Goal: Information Seeking & Learning: Learn about a topic

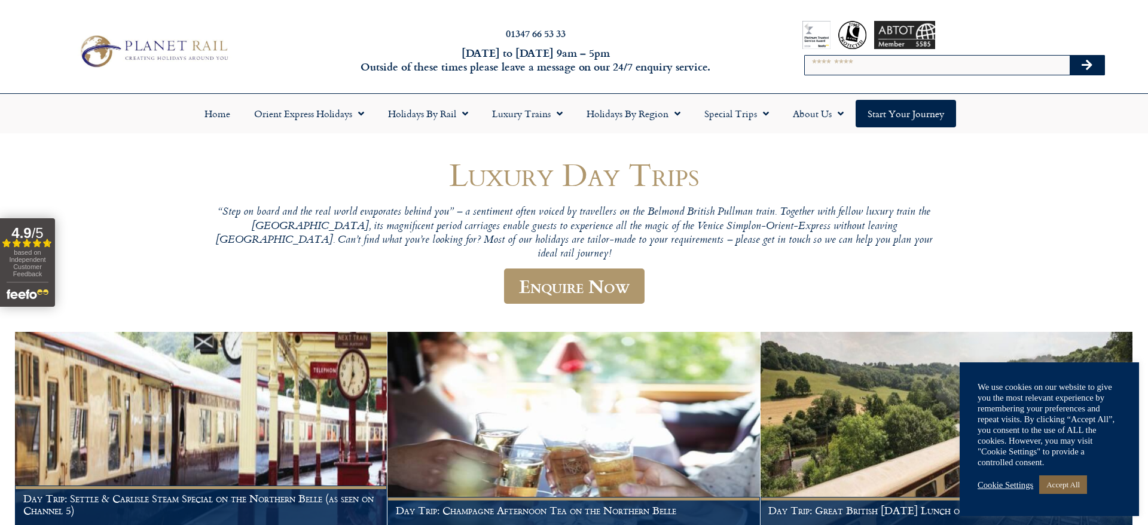
click at [1052, 480] on link "Accept All" at bounding box center [1064, 485] width 48 height 19
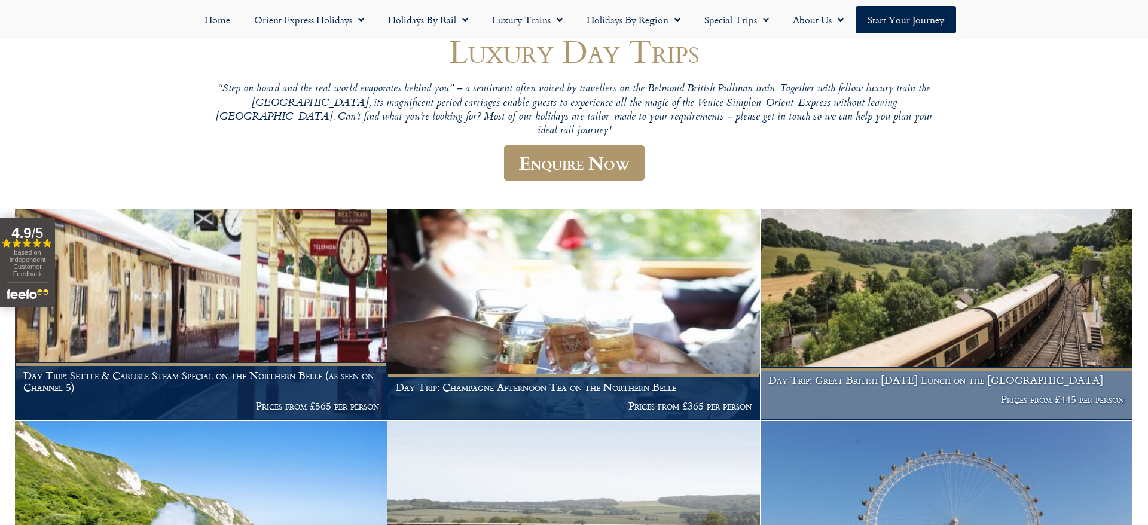
scroll to position [114, 0]
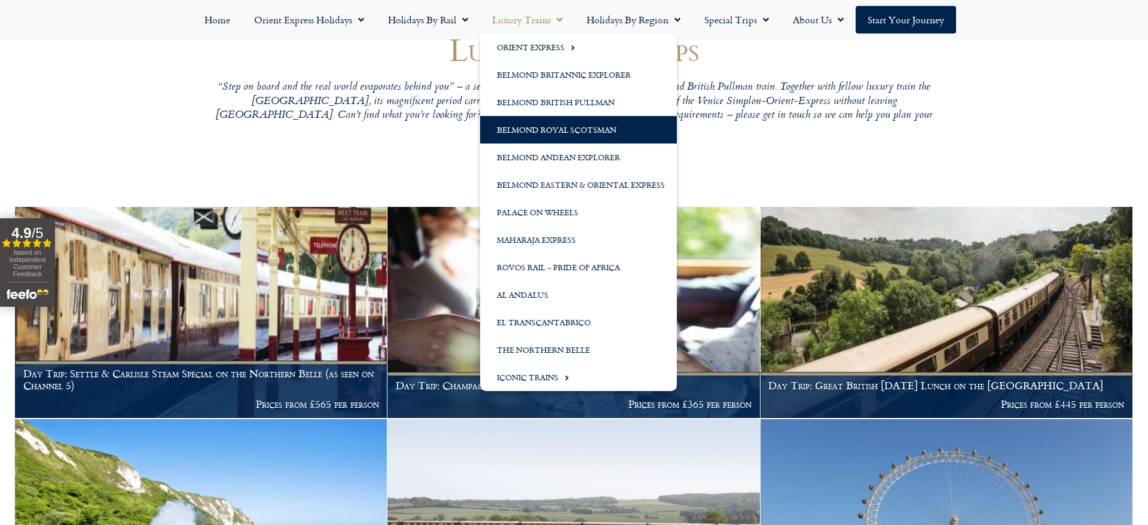
click at [556, 124] on link "Belmond Royal Scotsman" at bounding box center [578, 130] width 197 height 28
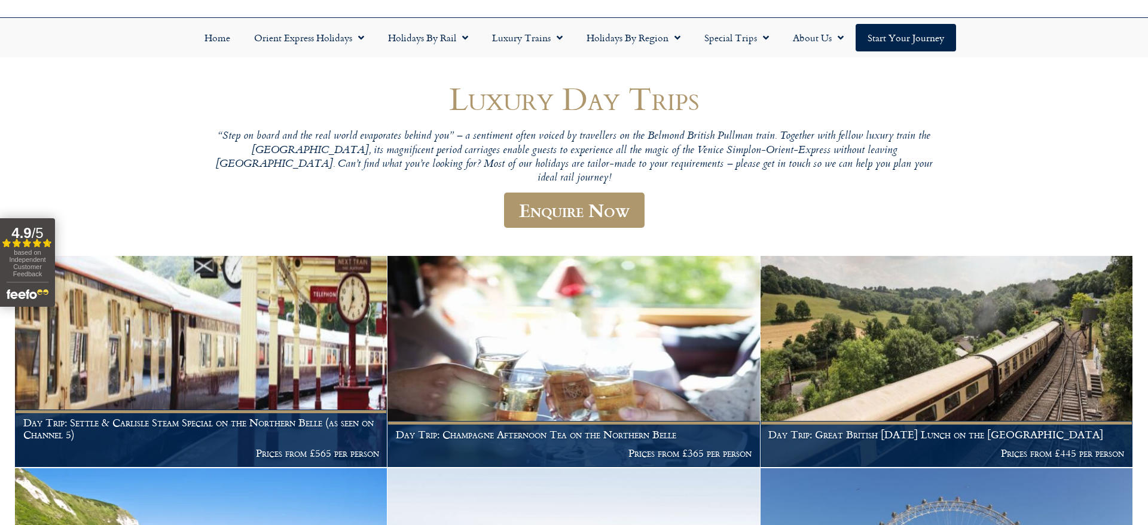
scroll to position [74, 0]
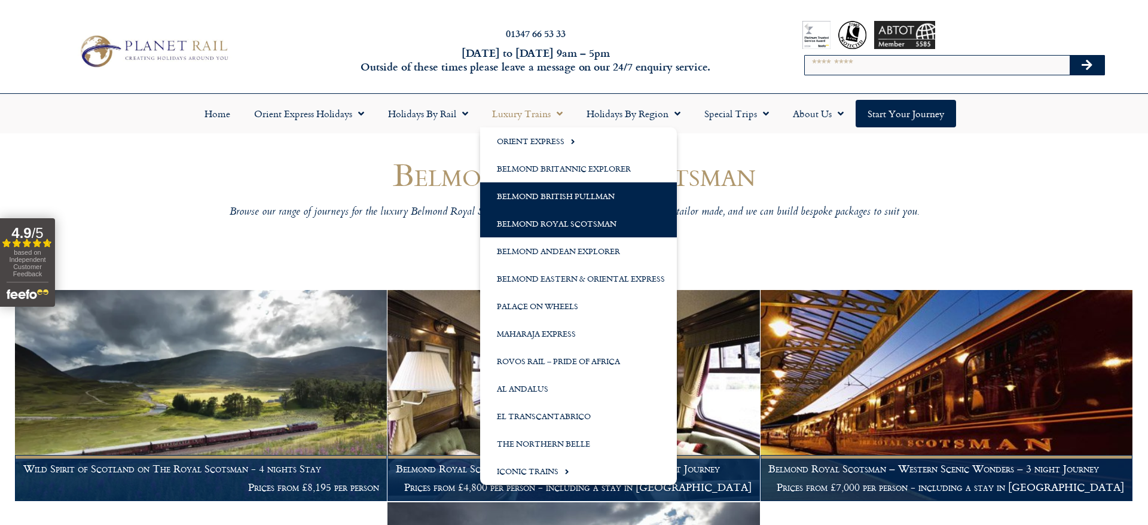
click at [557, 191] on link "Belmond British Pullman" at bounding box center [578, 196] width 197 height 28
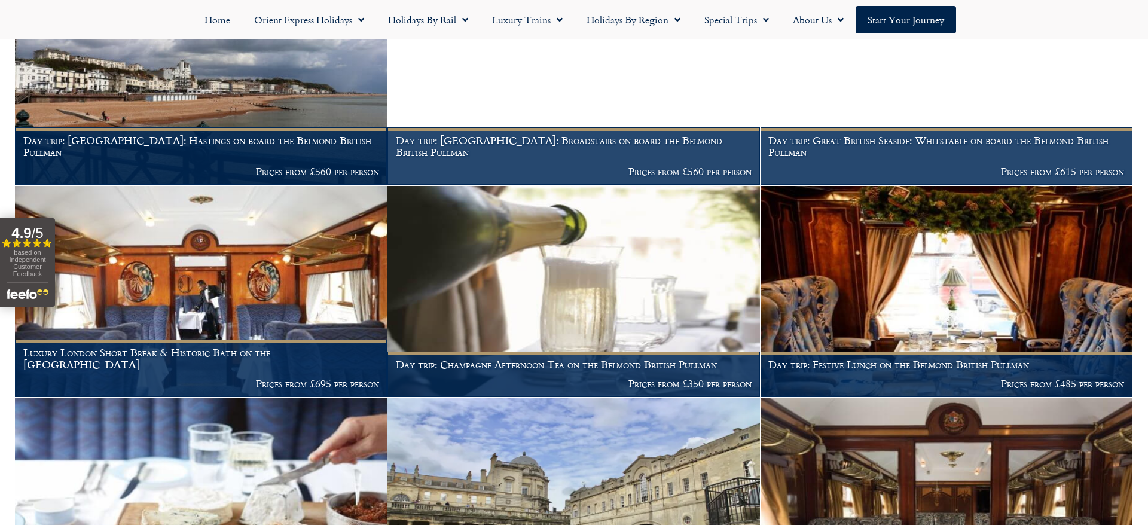
scroll to position [586, 0]
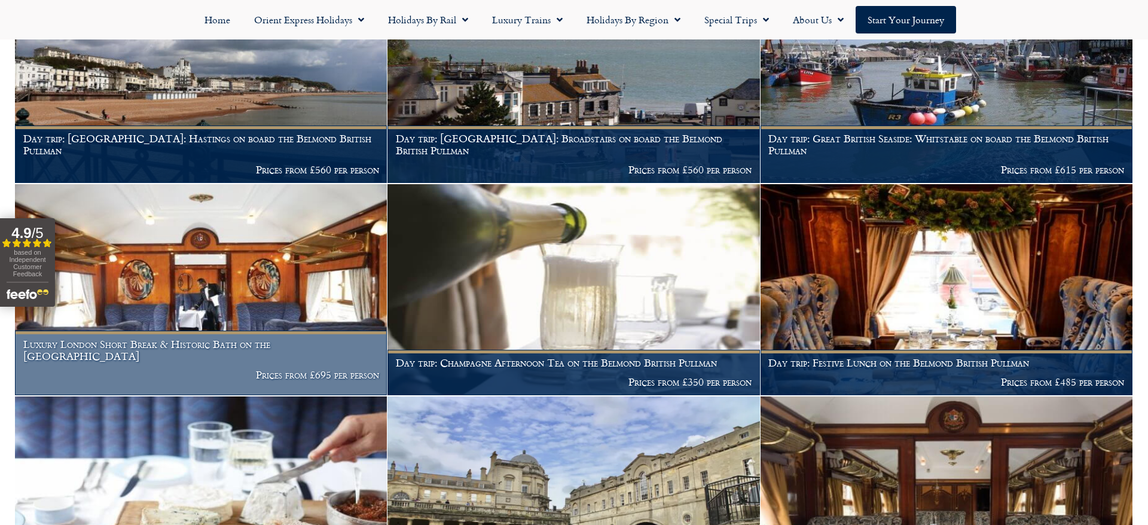
click at [333, 375] on p "Prices from £695 per person" at bounding box center [201, 375] width 356 height 12
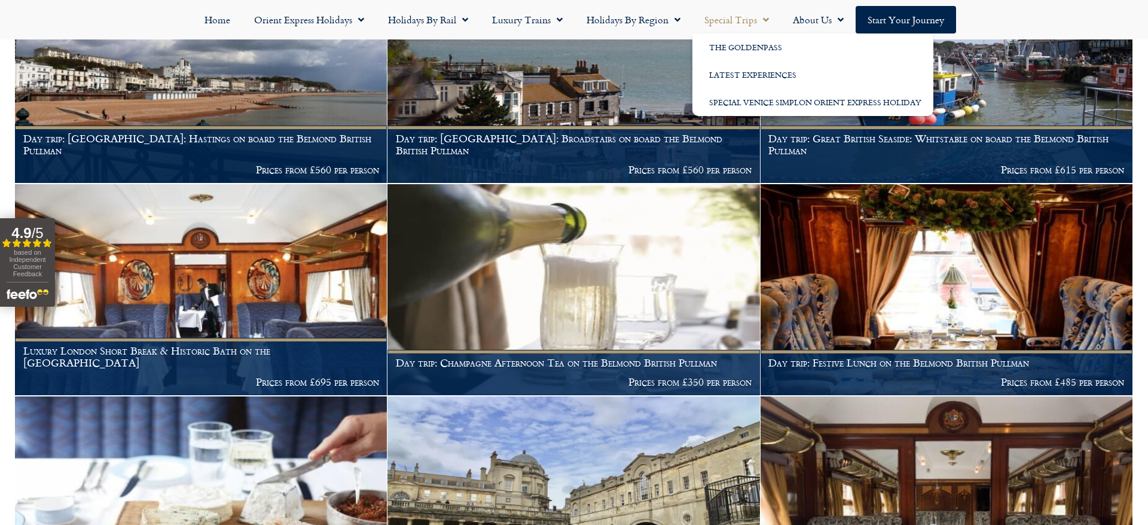
click at [740, 19] on link "Special Trips" at bounding box center [737, 20] width 89 height 28
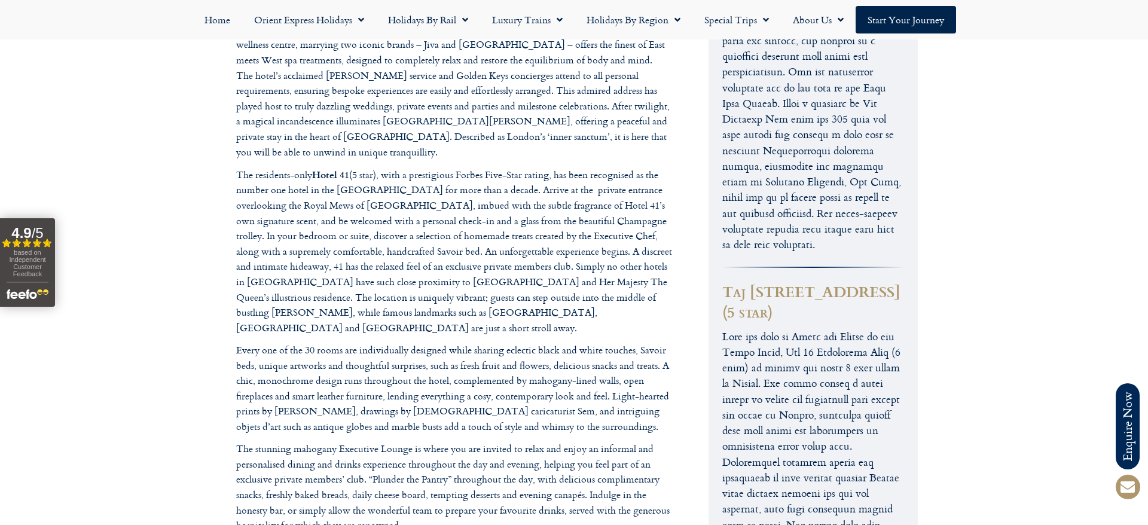
scroll to position [4184, 0]
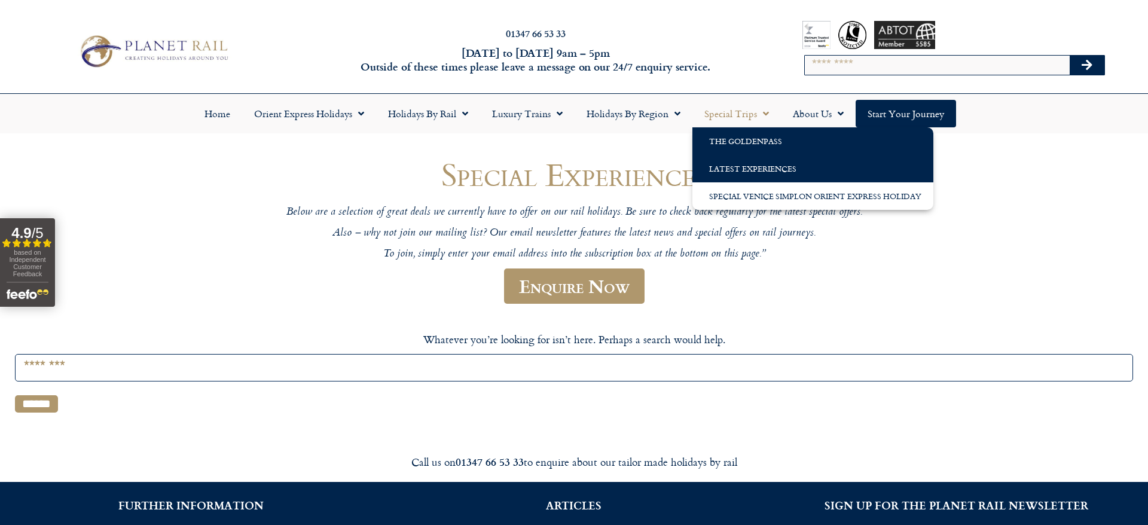
click at [754, 135] on link "The GoldenPass" at bounding box center [813, 141] width 241 height 28
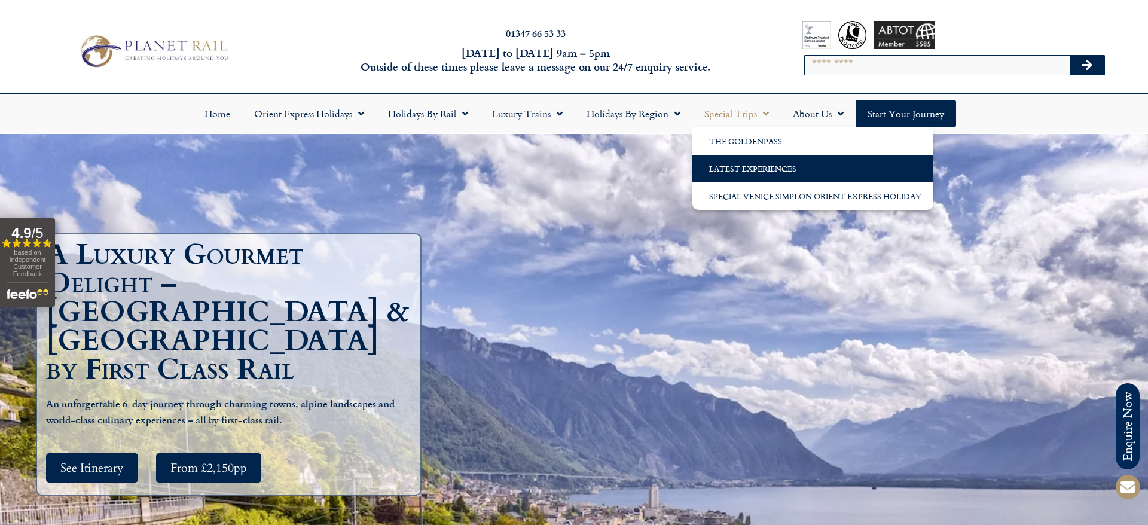
click at [735, 163] on link "Latest Experiences" at bounding box center [813, 169] width 241 height 28
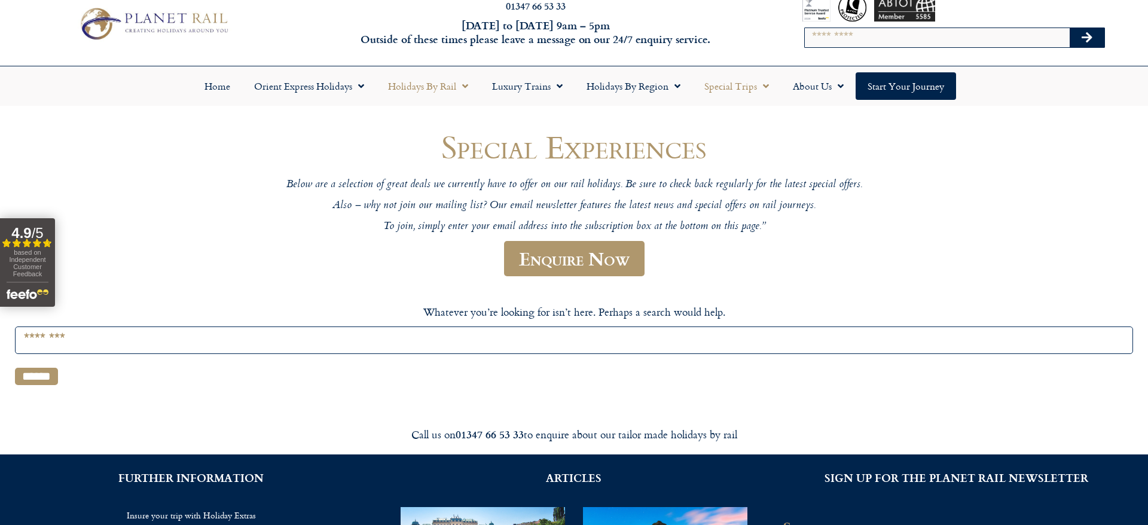
scroll to position [16, 0]
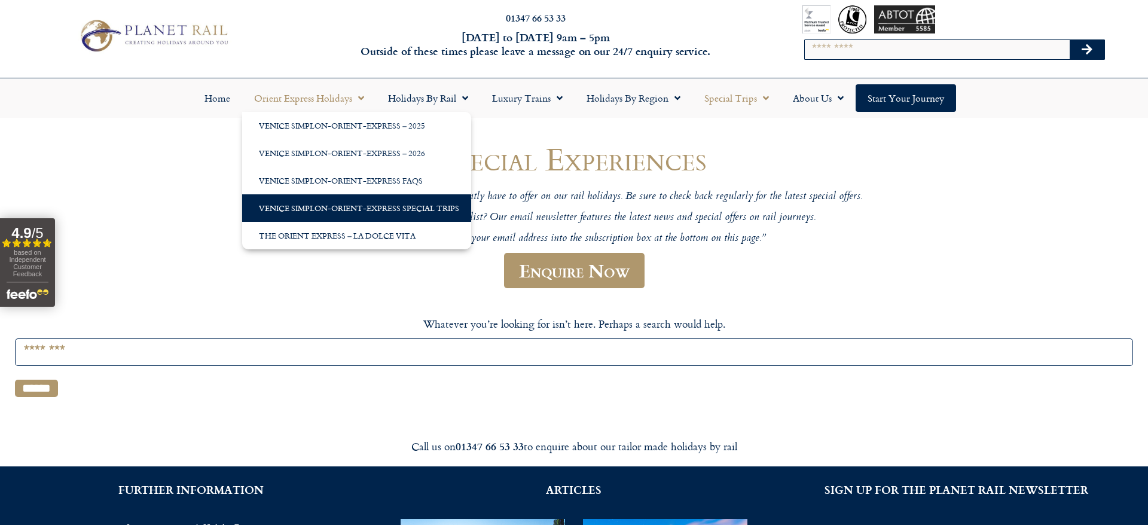
click at [351, 205] on link "Venice Simplon-Orient-Express Special Trips" at bounding box center [356, 208] width 229 height 28
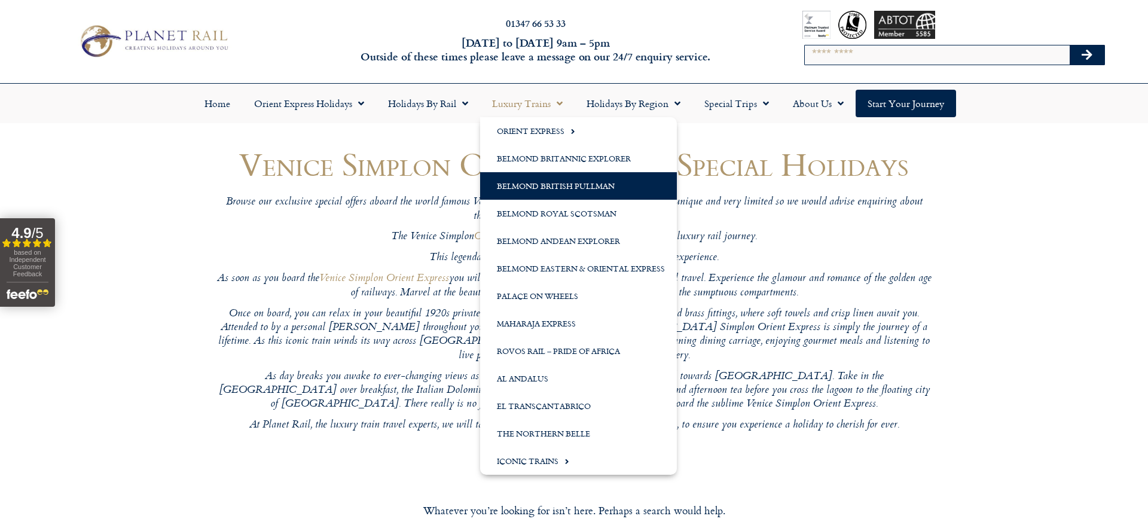
scroll to position [13, 0]
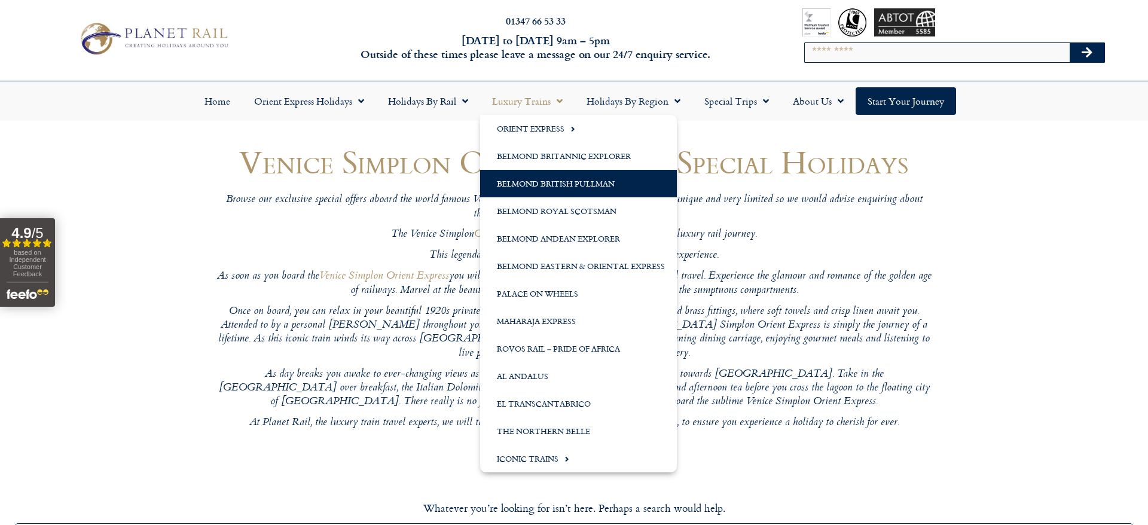
click at [592, 188] on link "Belmond British Pullman" at bounding box center [578, 184] width 197 height 28
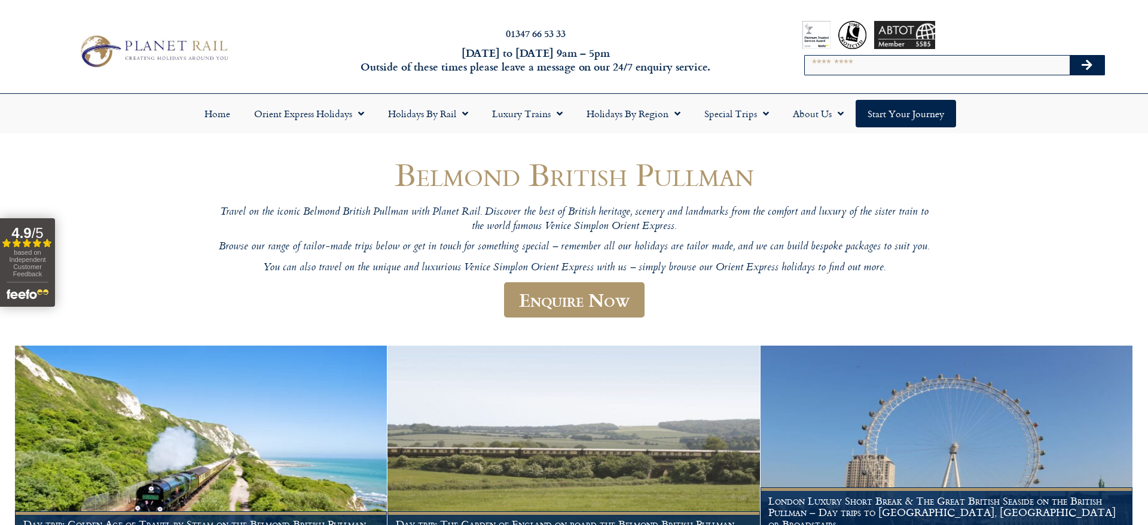
click at [816, 62] on input "Search" at bounding box center [937, 65] width 265 height 19
type input "**********"
click at [1070, 56] on button "Search" at bounding box center [1087, 65] width 35 height 19
